Goal: Transaction & Acquisition: Book appointment/travel/reservation

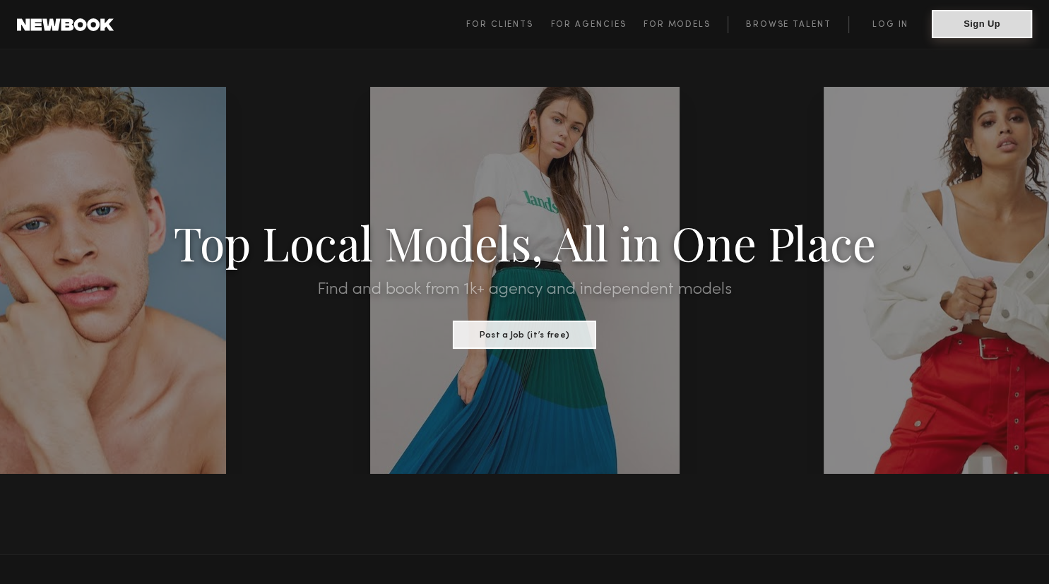
click at [979, 24] on button "Sign Up" at bounding box center [982, 24] width 100 height 28
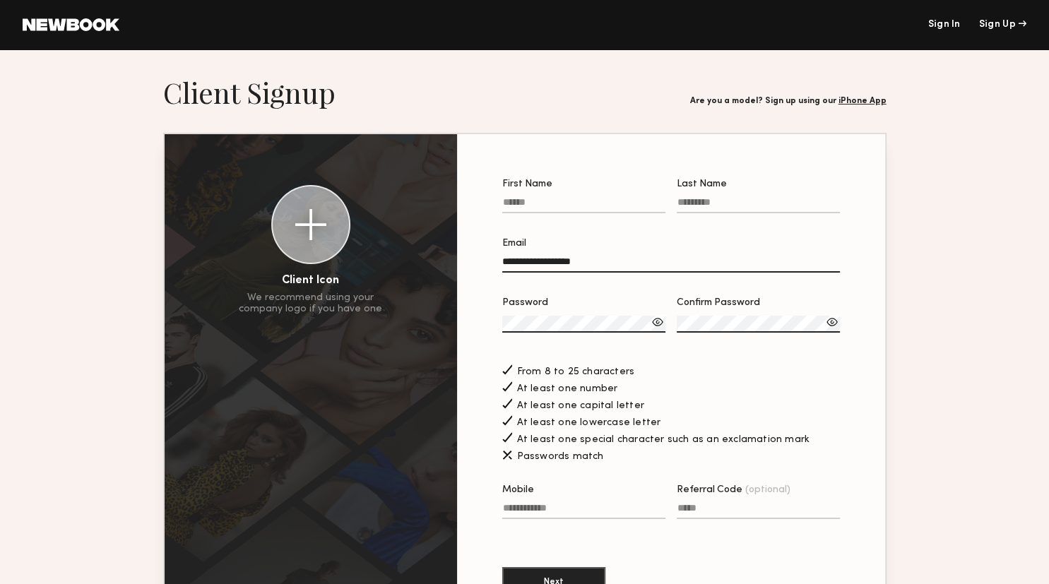
click at [936, 25] on link "Sign In" at bounding box center [944, 25] width 33 height 10
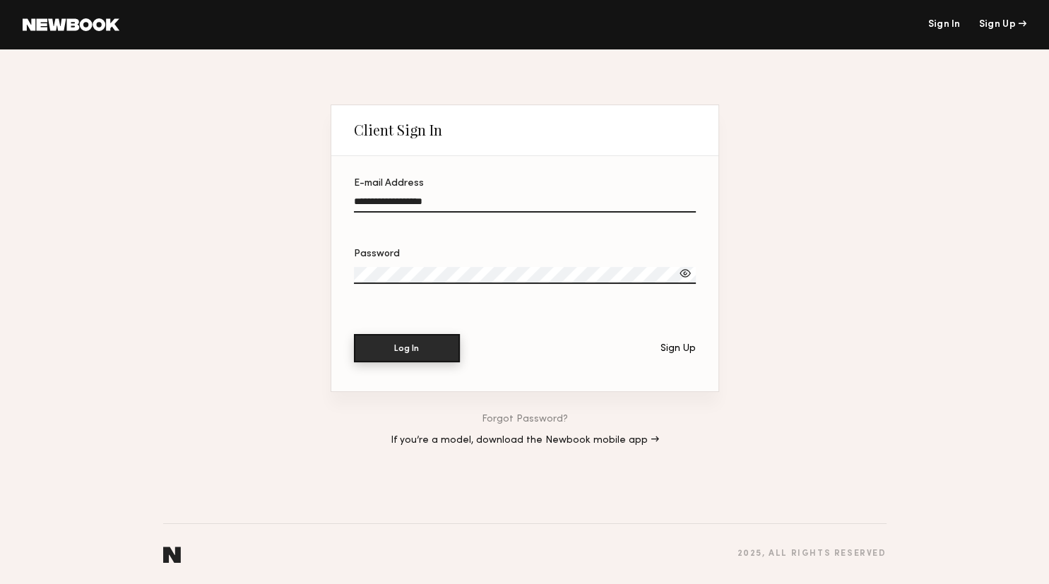
click at [450, 340] on button "Log In" at bounding box center [407, 348] width 106 height 28
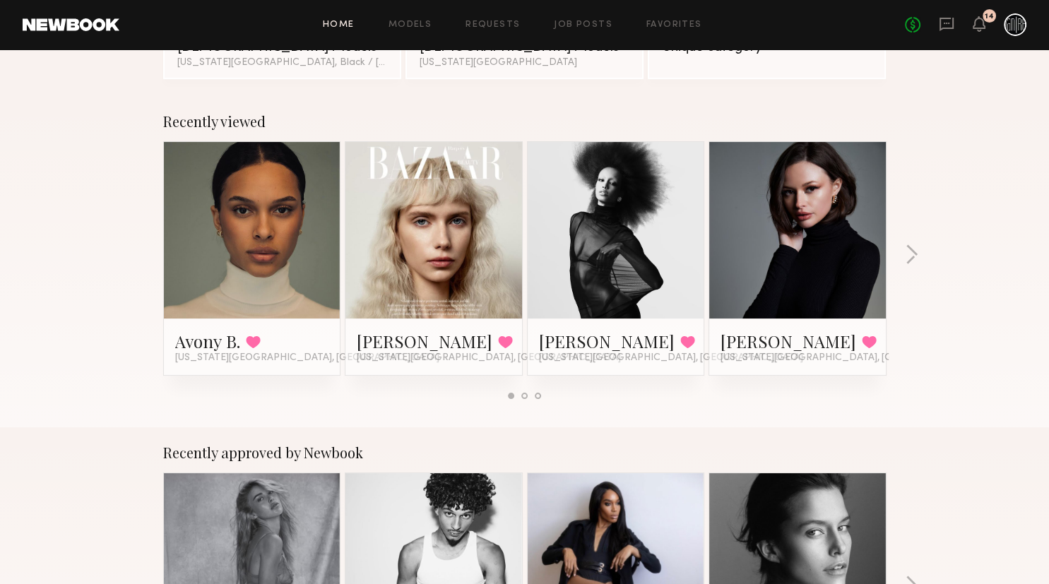
scroll to position [149, 0]
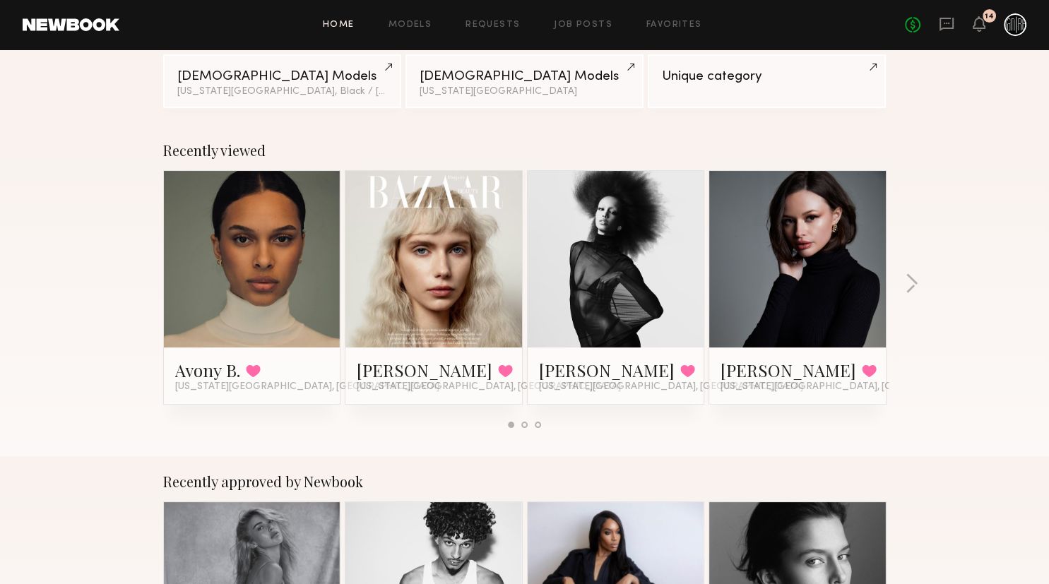
click at [290, 298] on link at bounding box center [252, 259] width 86 height 177
click at [267, 195] on link at bounding box center [252, 259] width 86 height 177
click at [305, 266] on div at bounding box center [252, 259] width 177 height 177
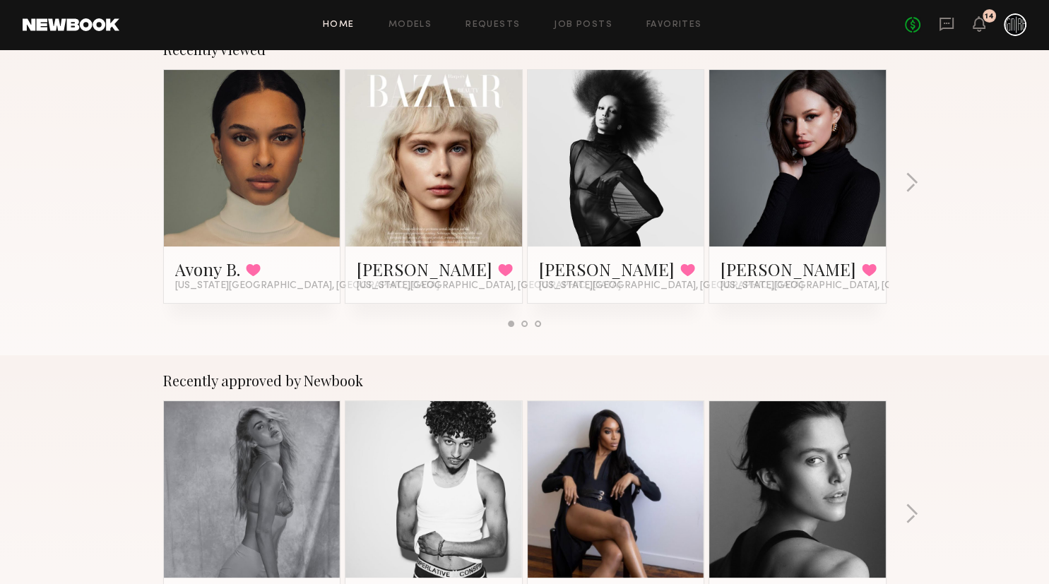
scroll to position [373, 0]
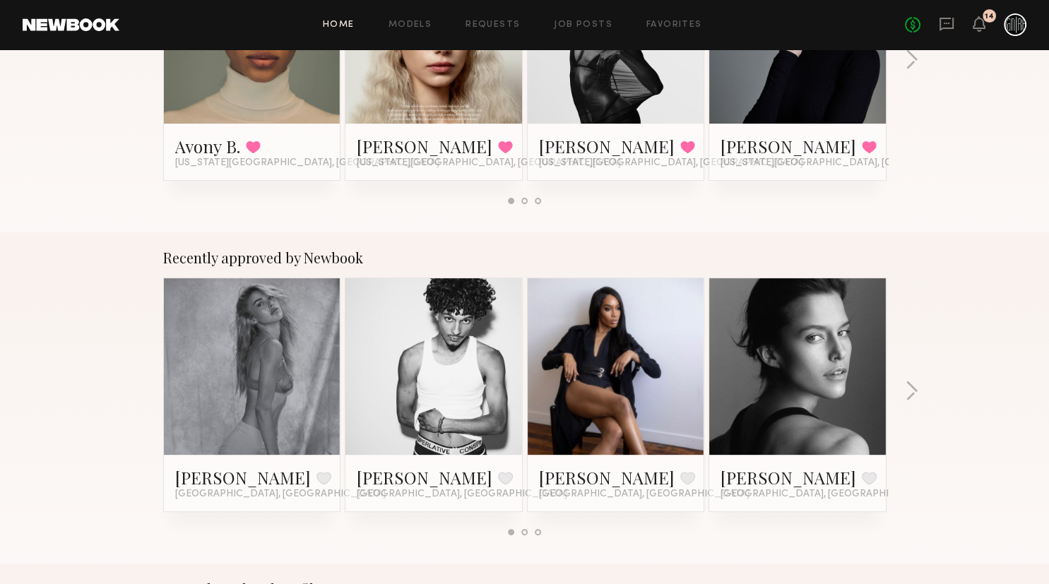
click at [273, 111] on link at bounding box center [252, 35] width 86 height 177
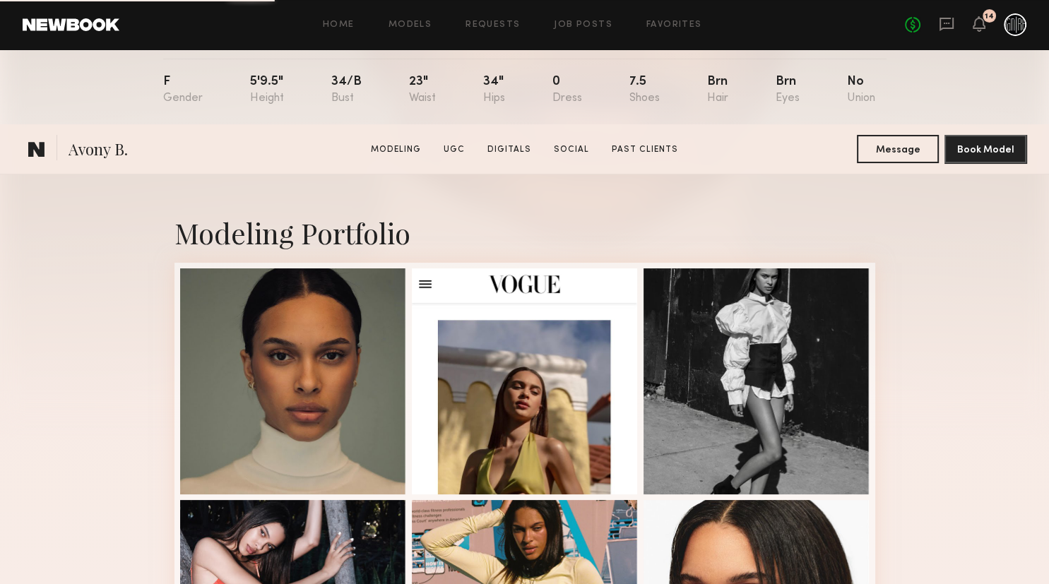
scroll to position [447, 0]
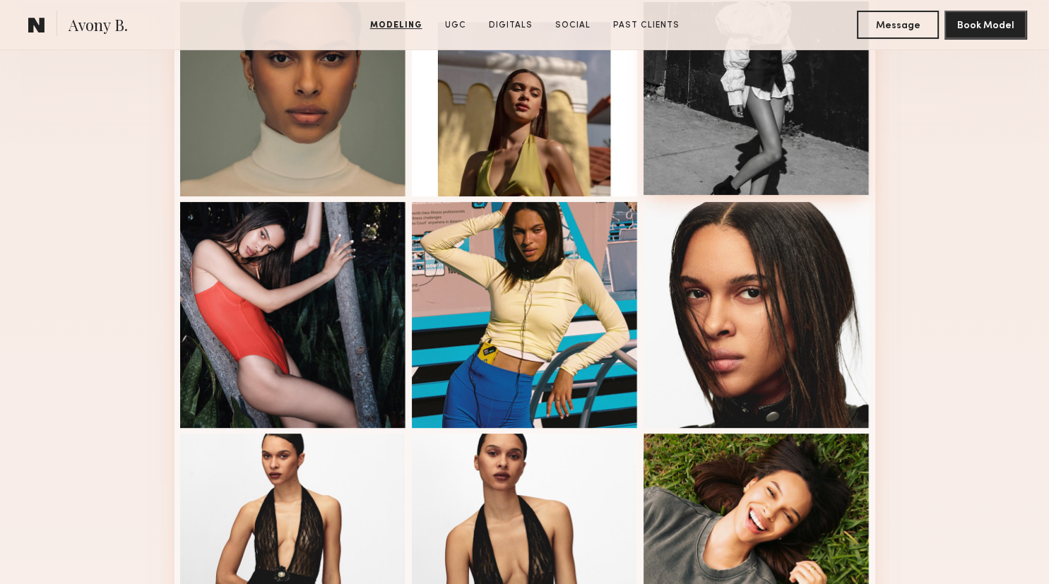
click at [802, 151] on div at bounding box center [757, 82] width 226 height 226
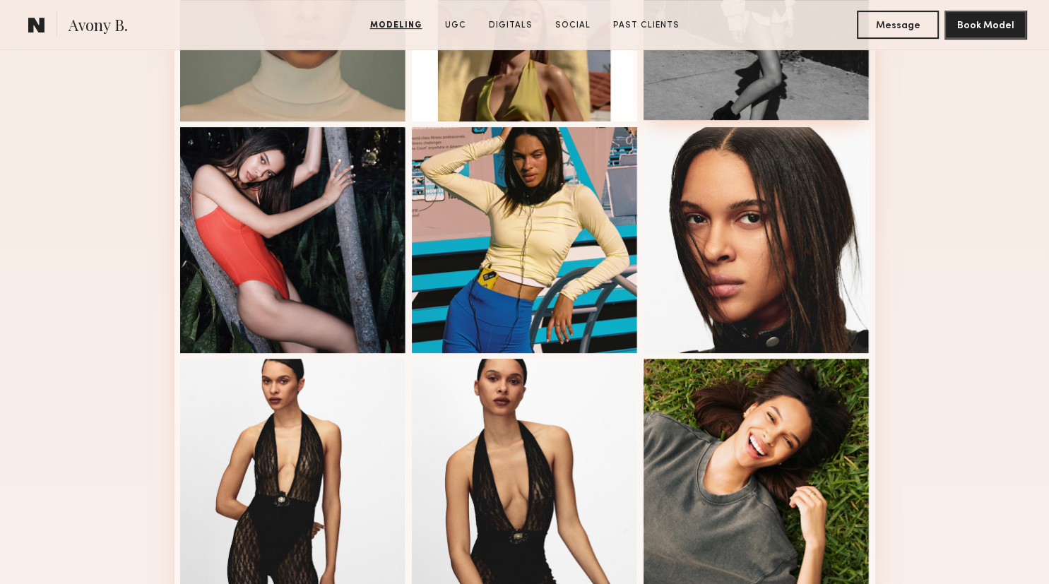
scroll to position [895, 0]
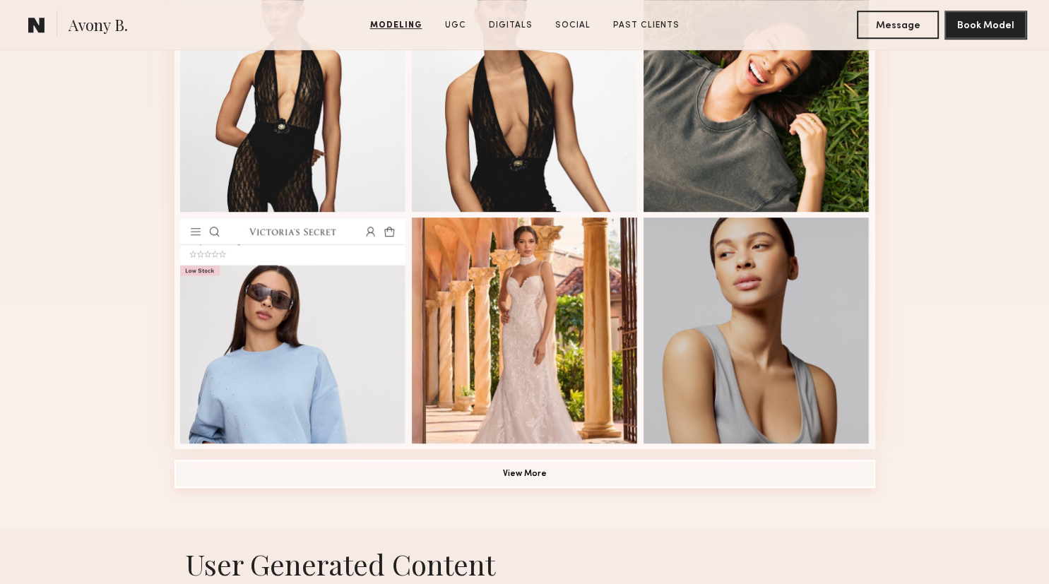
click at [608, 478] on button "View More" at bounding box center [525, 474] width 701 height 28
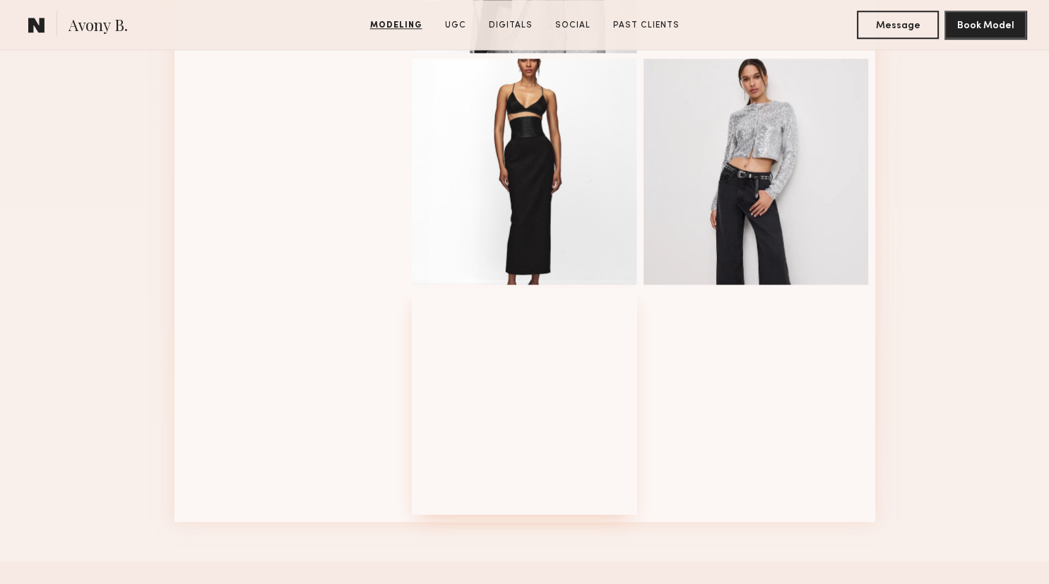
scroll to position [1492, 0]
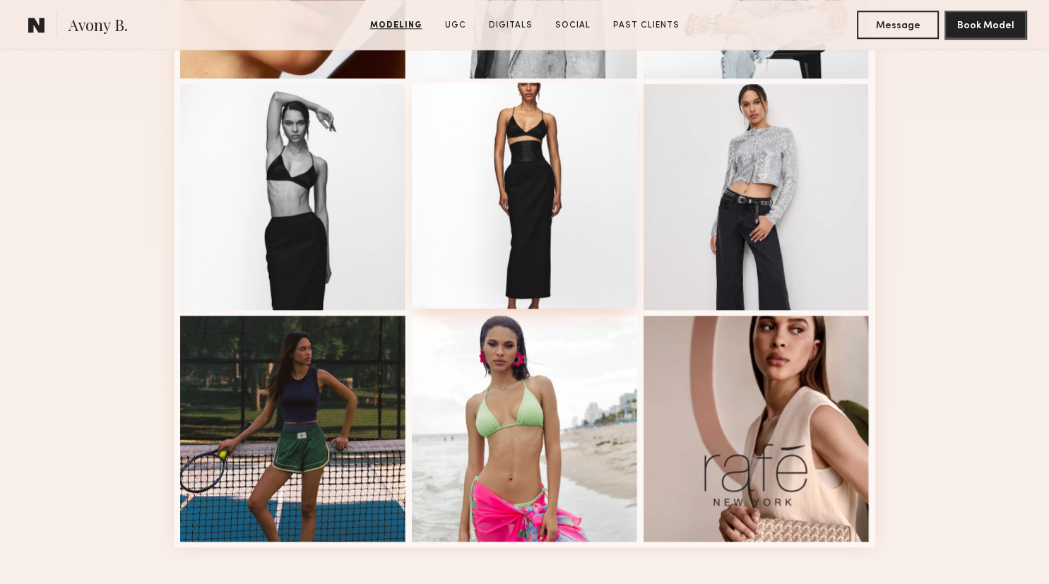
click at [541, 264] on div at bounding box center [525, 196] width 226 height 226
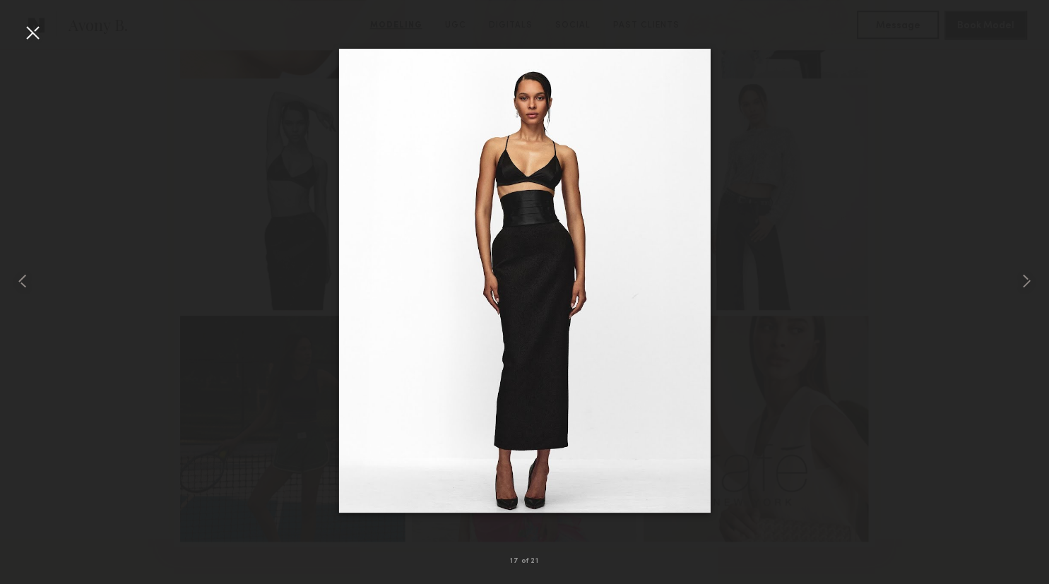
click at [936, 241] on div at bounding box center [524, 281] width 1049 height 517
click at [844, 122] on div at bounding box center [524, 281] width 1049 height 517
click at [34, 35] on div at bounding box center [32, 32] width 23 height 23
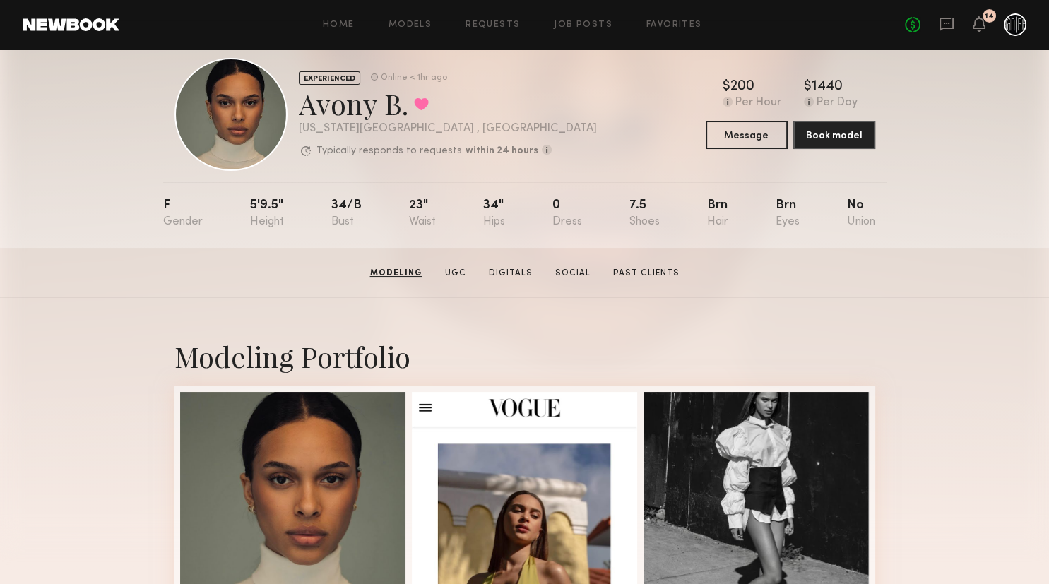
scroll to position [0, 0]
